Goal: Find specific page/section: Find specific page/section

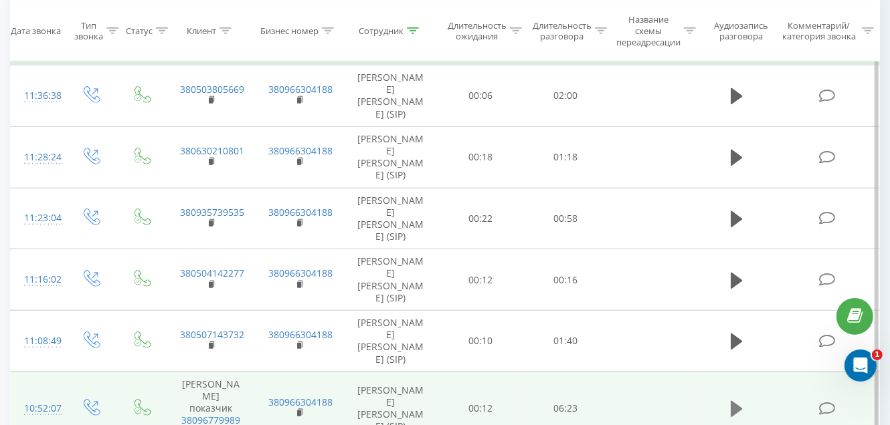
click at [733, 401] on icon at bounding box center [736, 409] width 12 height 16
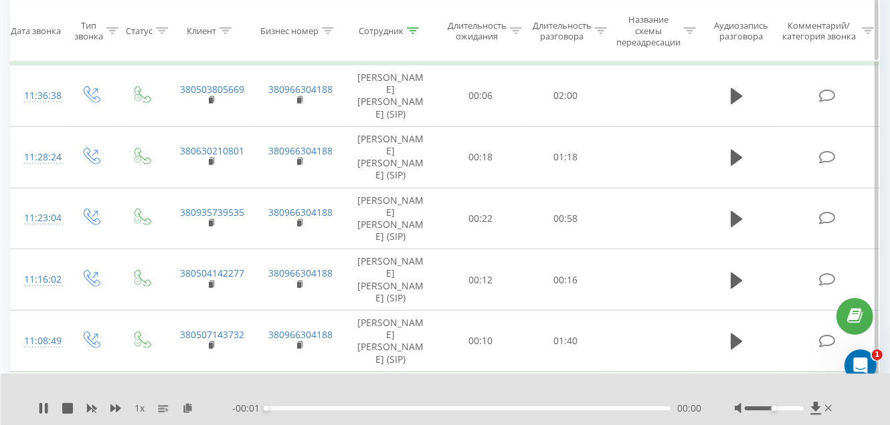
click at [413, 29] on icon at bounding box center [413, 30] width 12 height 7
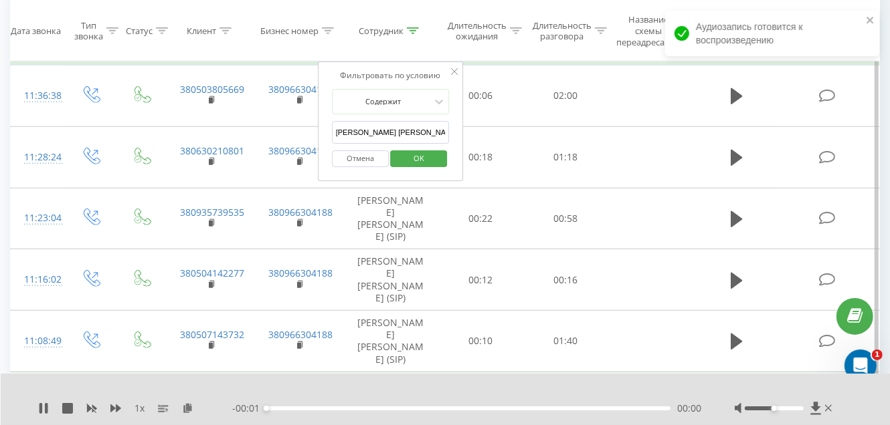
click at [405, 132] on input "[PERSON_NAME] [PERSON_NAME]" at bounding box center [391, 132] width 118 height 23
type input "О"
click at [405, 132] on input "text" at bounding box center [391, 132] width 118 height 23
type input "[PERSON_NAME] Вита"
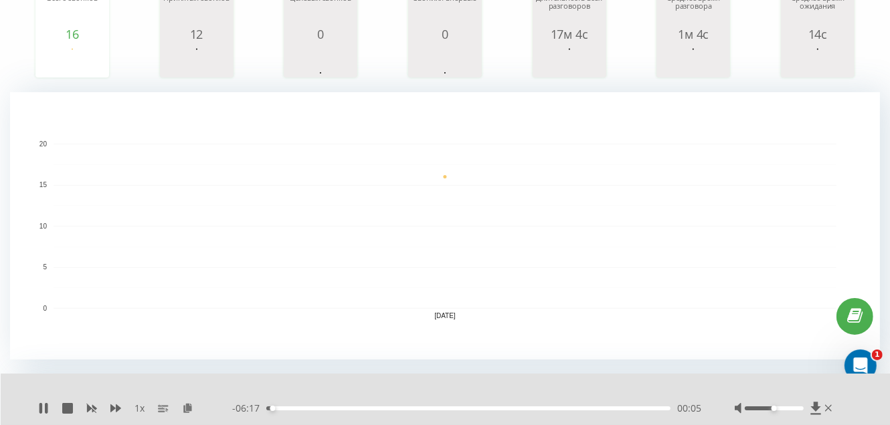
scroll to position [534, 0]
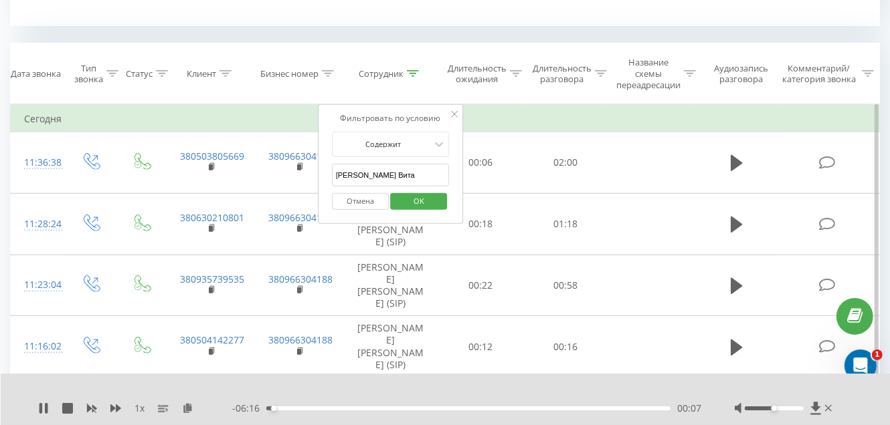
click at [404, 194] on span "OK" at bounding box center [418, 201] width 37 height 21
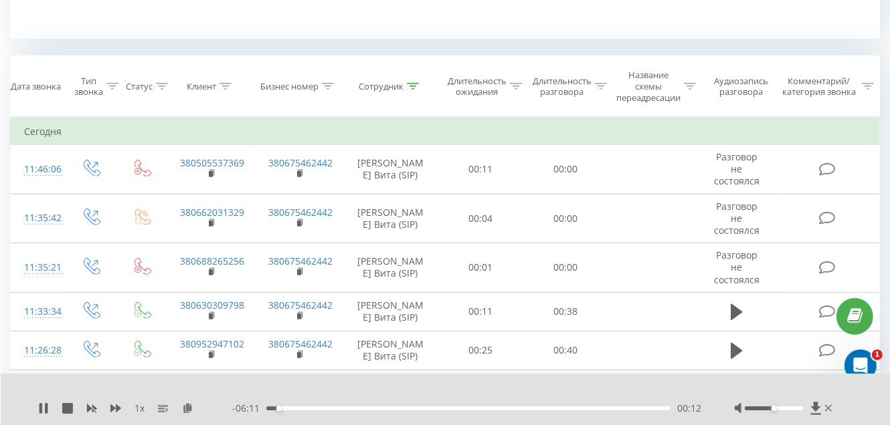
scroll to position [722, 0]
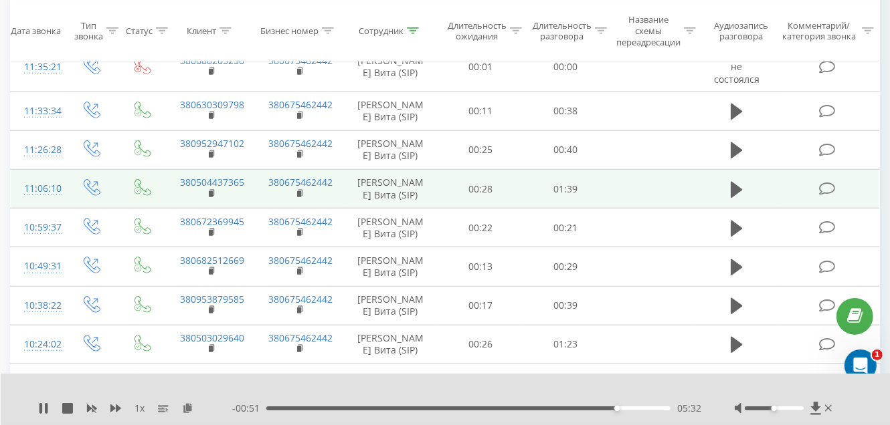
click at [40, 424] on div "1 x - 00:51 05:32 05:32" at bounding box center [446, 400] width 890 height 52
click at [41, 415] on div "1 x" at bounding box center [135, 408] width 194 height 13
click at [40, 411] on icon at bounding box center [40, 408] width 3 height 11
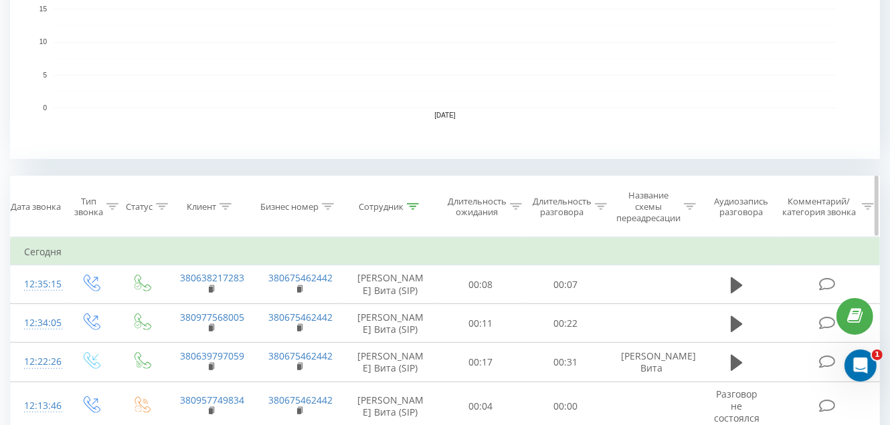
click at [412, 209] on icon at bounding box center [413, 206] width 12 height 7
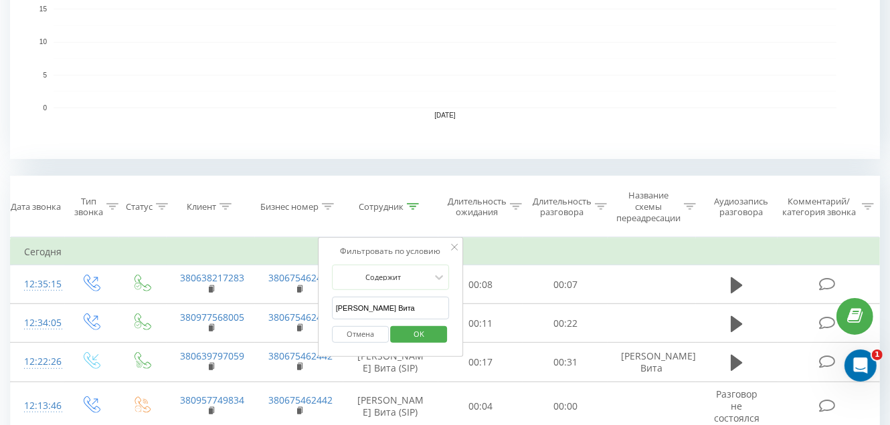
click at [400, 307] on input "[PERSON_NAME] Вита" at bounding box center [391, 308] width 118 height 23
type input "Г"
click at [400, 307] on input "text" at bounding box center [391, 308] width 118 height 23
type input "[PERSON_NAME] [PERSON_NAME]"
click at [420, 333] on span "OK" at bounding box center [418, 334] width 37 height 21
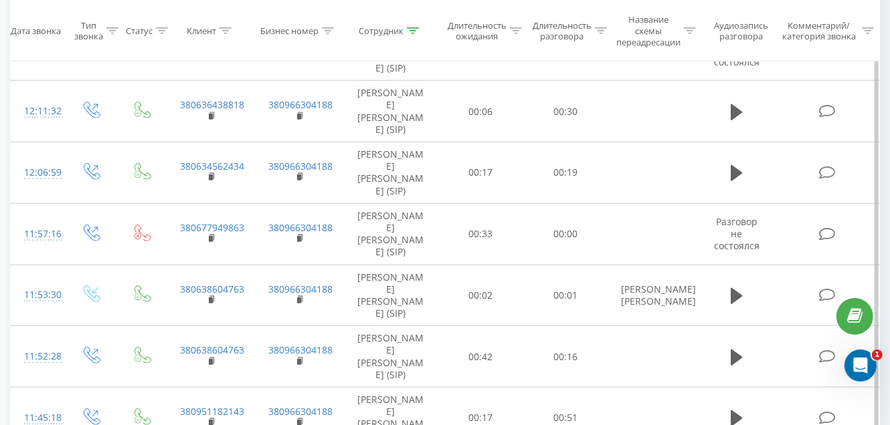
scroll to position [789, 0]
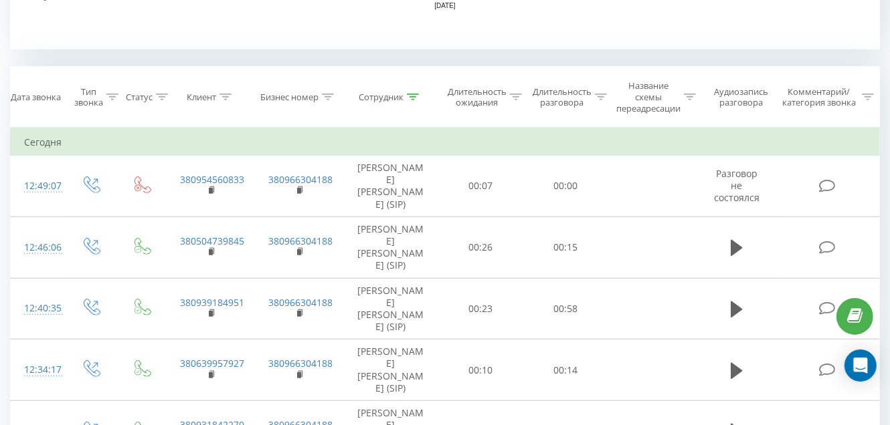
scroll to position [534, 0]
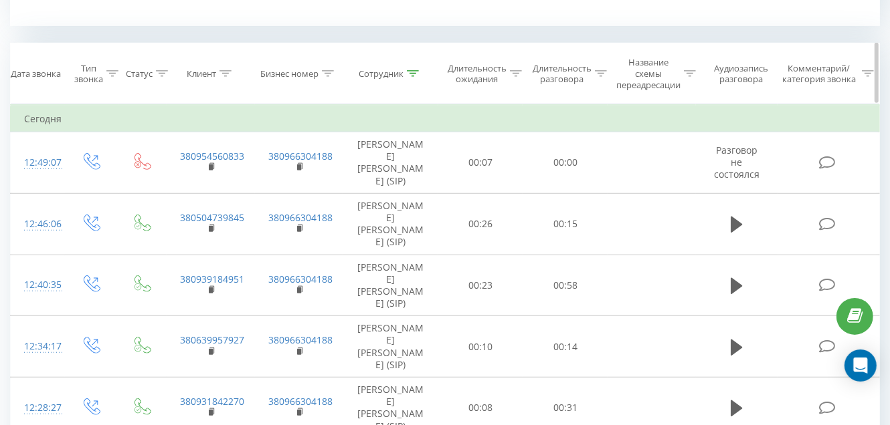
click at [411, 74] on icon at bounding box center [413, 73] width 12 height 7
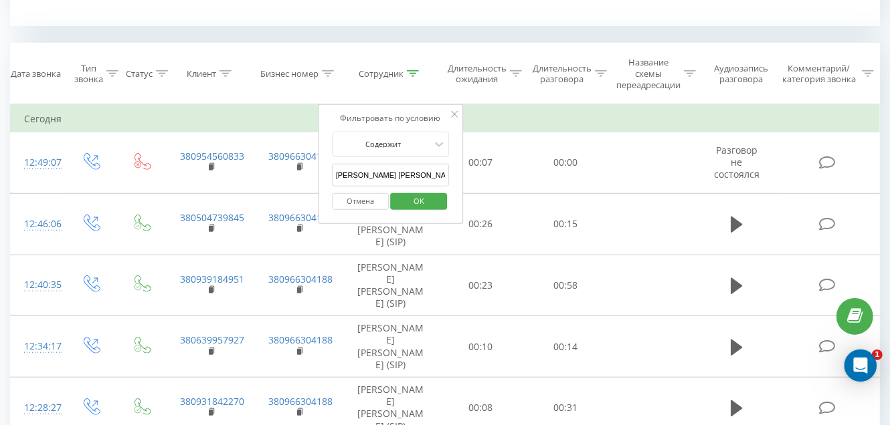
scroll to position [0, 0]
click at [422, 176] on input "[PERSON_NAME] [PERSON_NAME]" at bounding box center [391, 175] width 118 height 23
type input "О"
click at [422, 175] on input "text" at bounding box center [391, 175] width 118 height 23
type input "[PERSON_NAME] Вита"
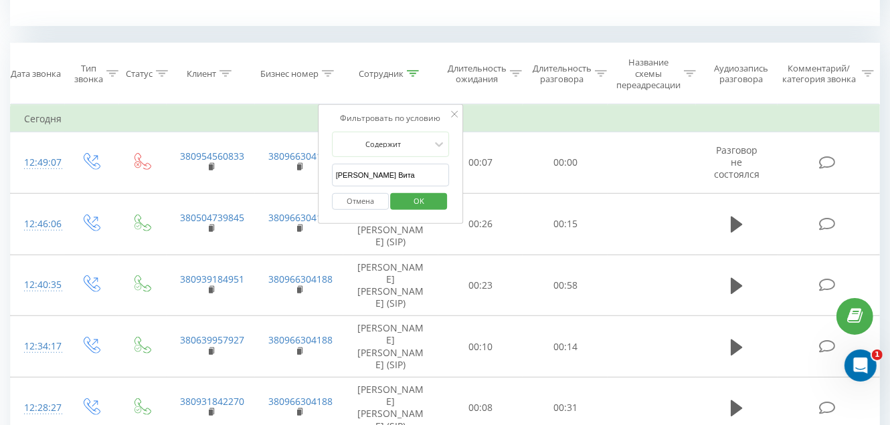
click at [417, 202] on span "OK" at bounding box center [418, 201] width 37 height 21
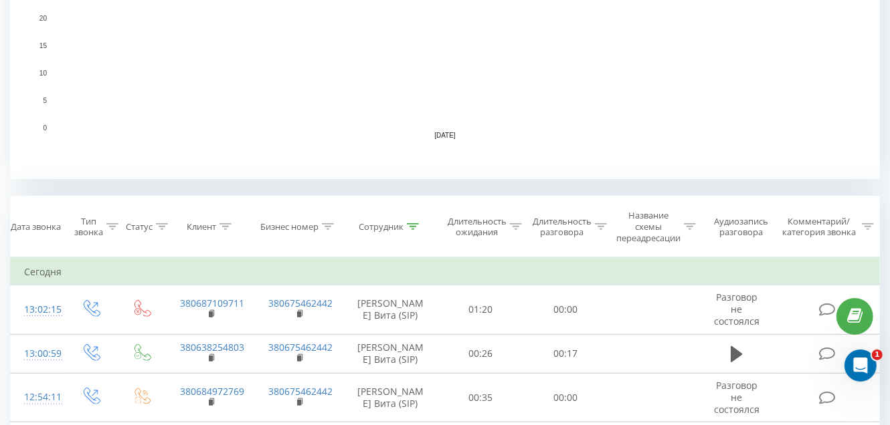
scroll to position [534, 0]
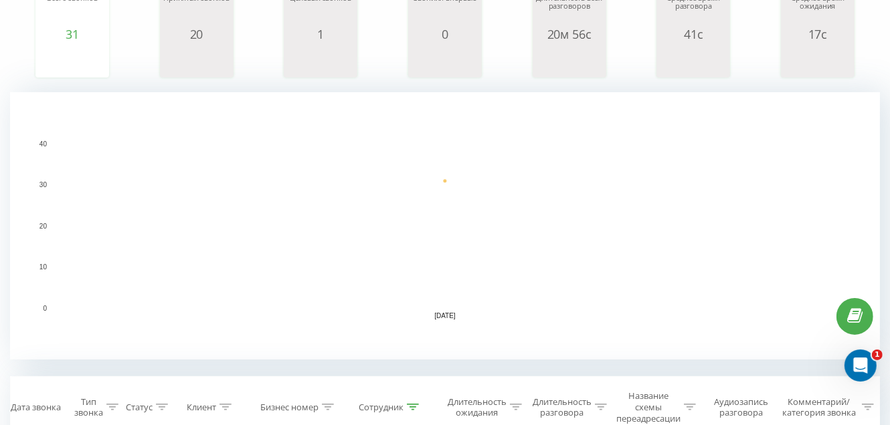
scroll to position [133, 0]
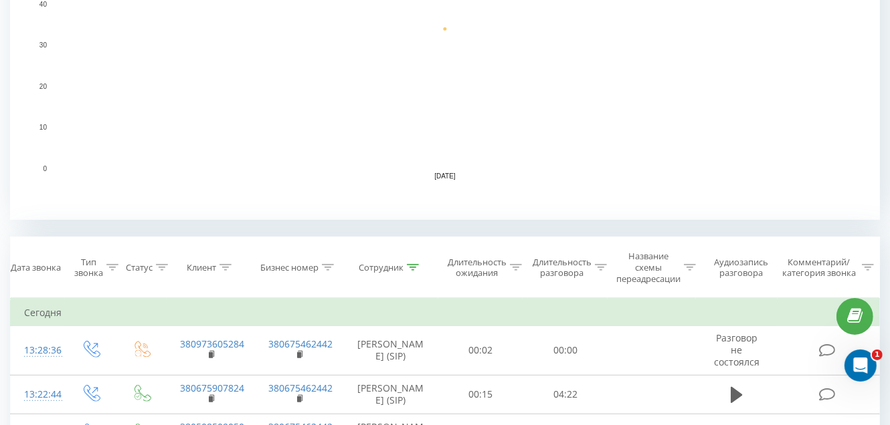
scroll to position [401, 0]
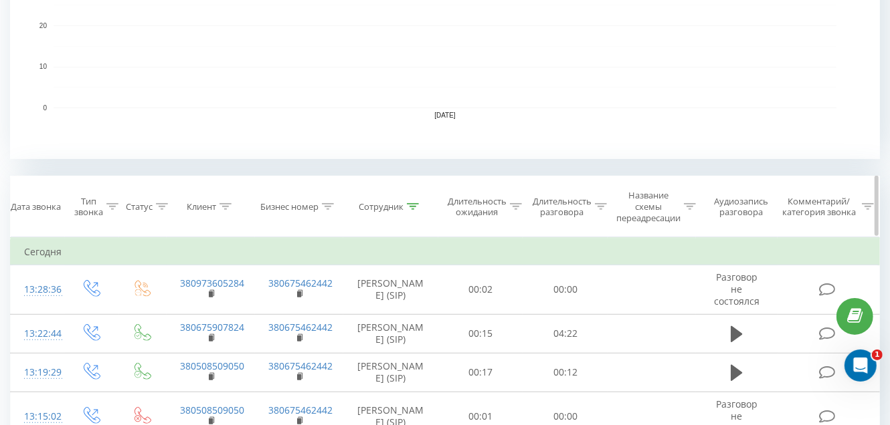
click at [411, 204] on icon at bounding box center [413, 206] width 12 height 7
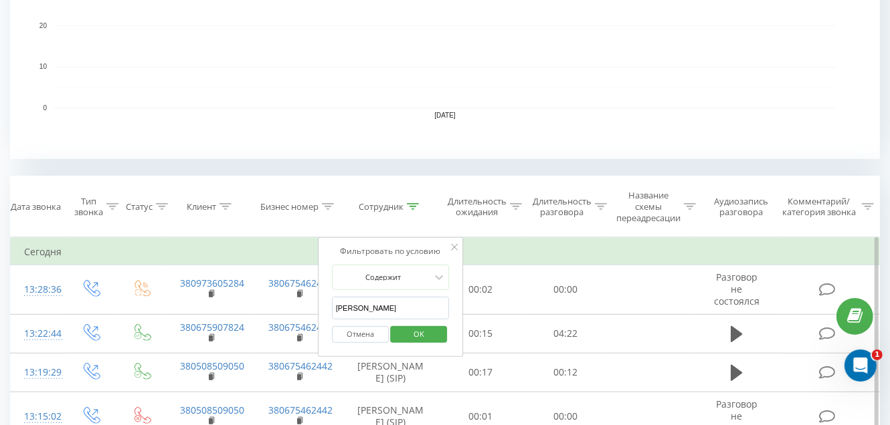
click at [397, 298] on input "[PERSON_NAME]" at bounding box center [391, 308] width 118 height 23
type input "Г"
click at [394, 311] on input "text" at bounding box center [391, 308] width 118 height 23
type input "[PERSON_NAME]"
click at [411, 334] on span "OK" at bounding box center [418, 334] width 37 height 21
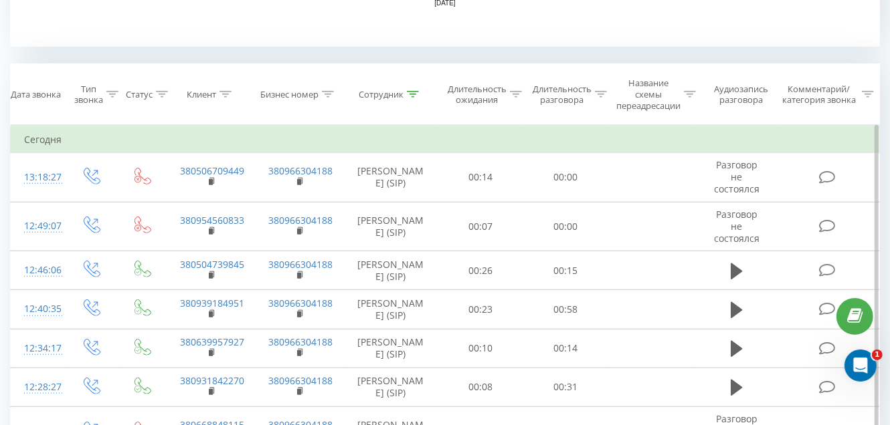
scroll to position [534, 0]
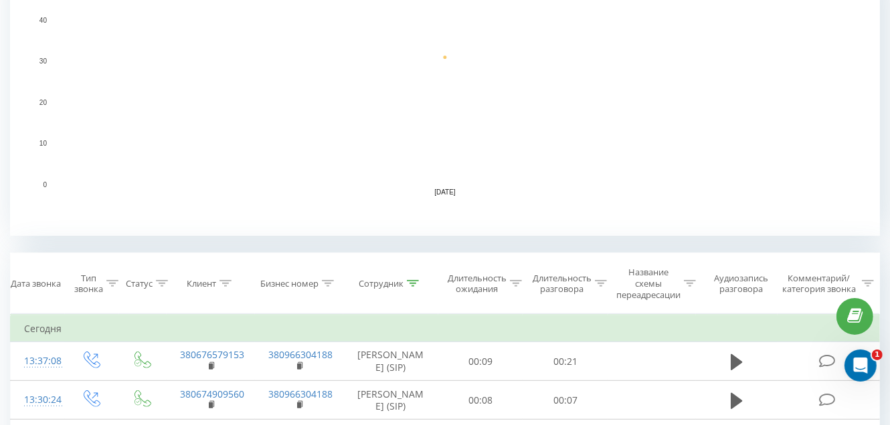
scroll to position [468, 0]
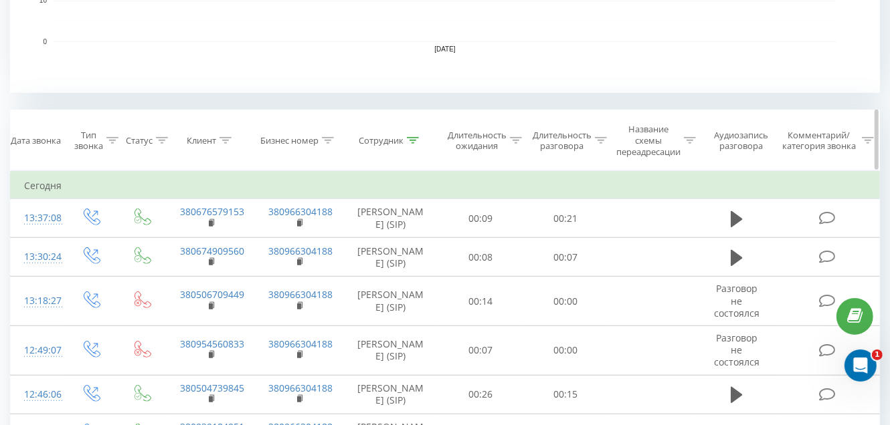
click at [410, 140] on icon at bounding box center [413, 140] width 12 height 7
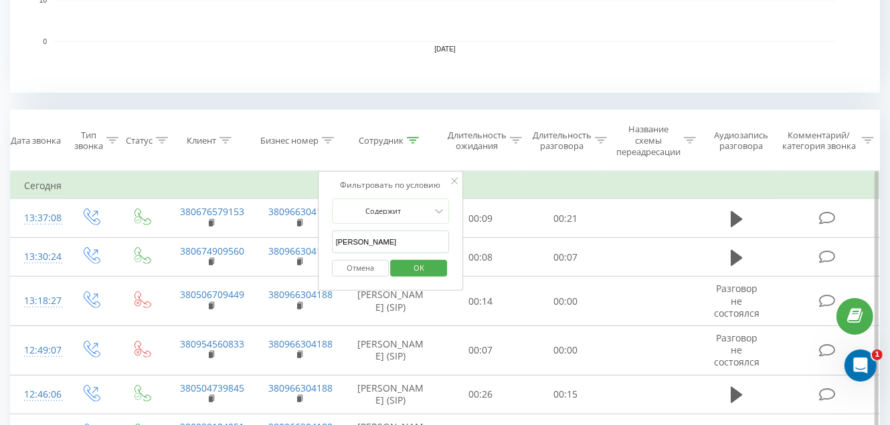
click at [411, 244] on input "[PERSON_NAME]" at bounding box center [391, 242] width 118 height 23
type input "О"
click at [410, 239] on input "text" at bounding box center [391, 242] width 118 height 23
type input "[PERSON_NAME]"
click at [403, 274] on span "OK" at bounding box center [418, 268] width 37 height 21
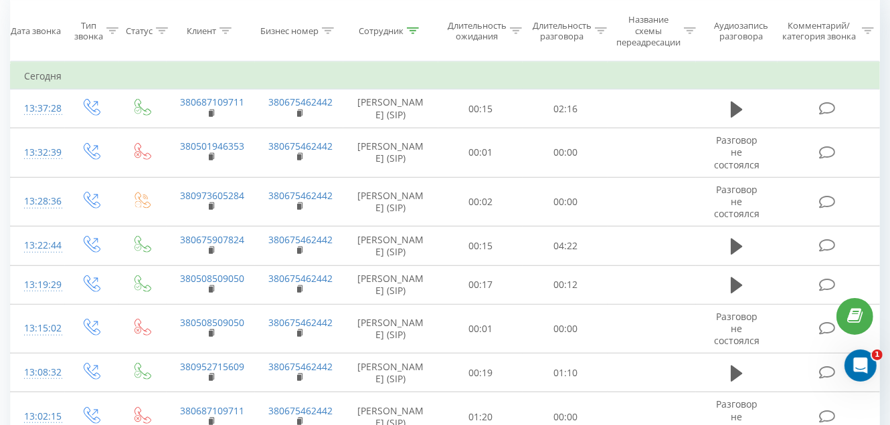
scroll to position [589, 0]
